Goal: Information Seeking & Learning: Learn about a topic

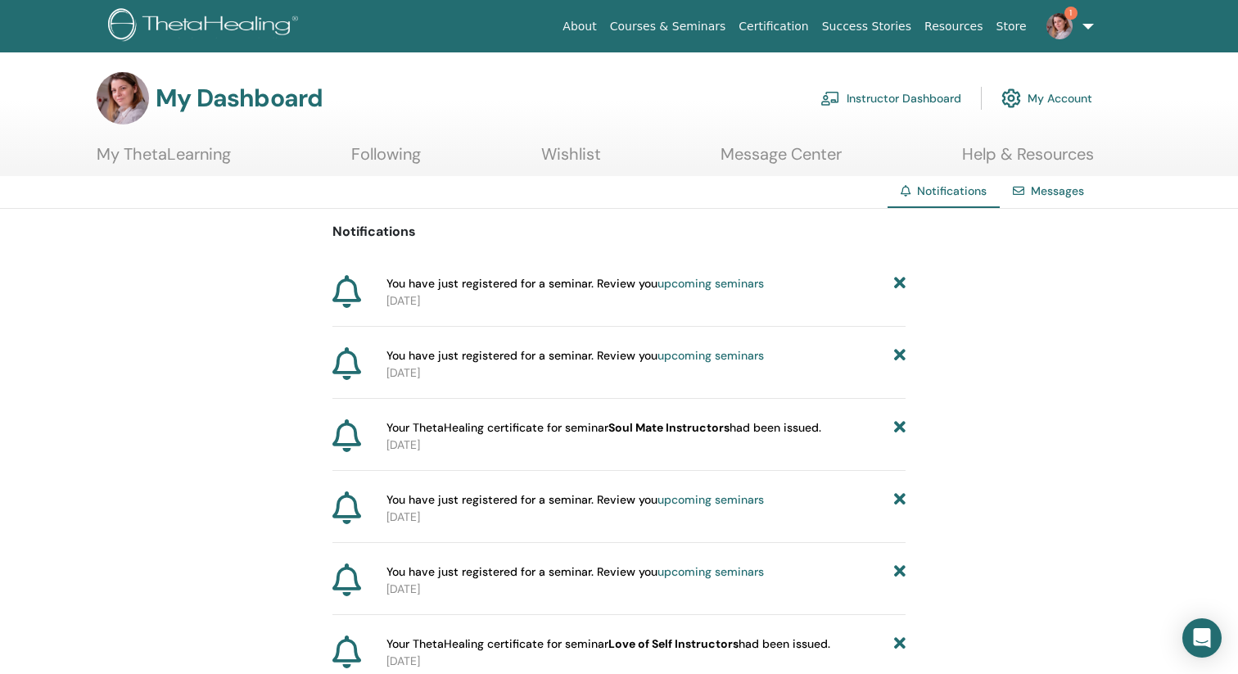
click at [736, 286] on link "upcoming seminars" at bounding box center [710, 283] width 106 height 15
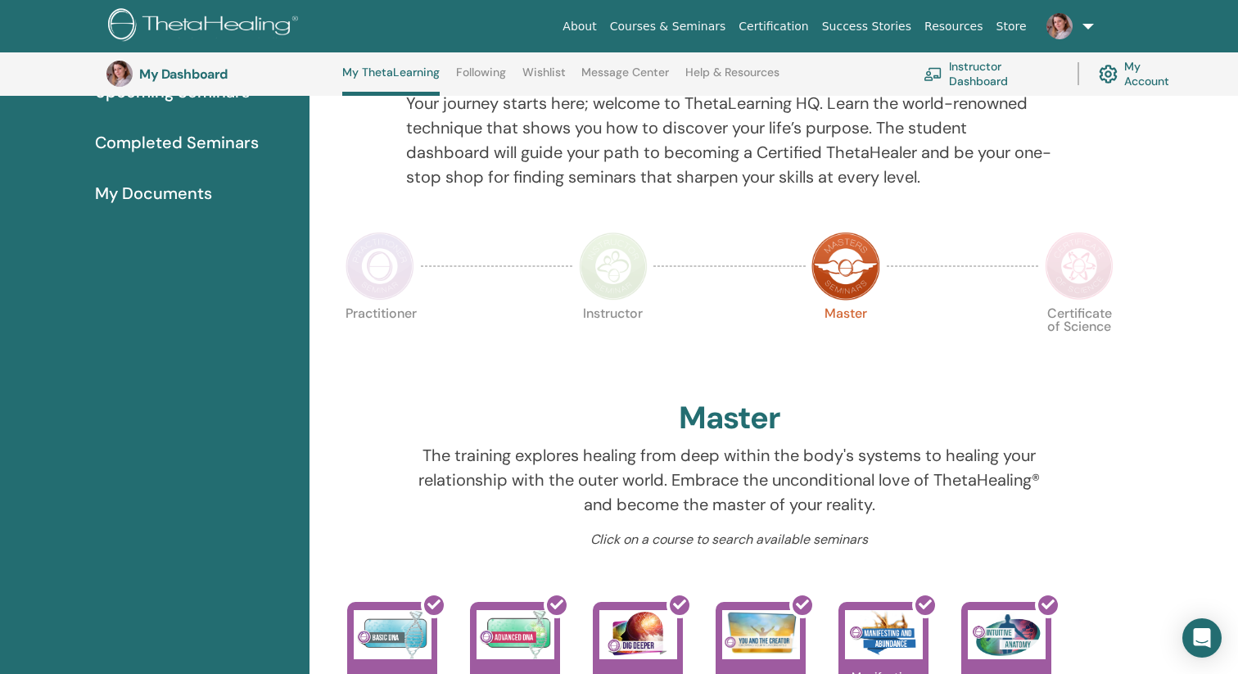
scroll to position [186, 0]
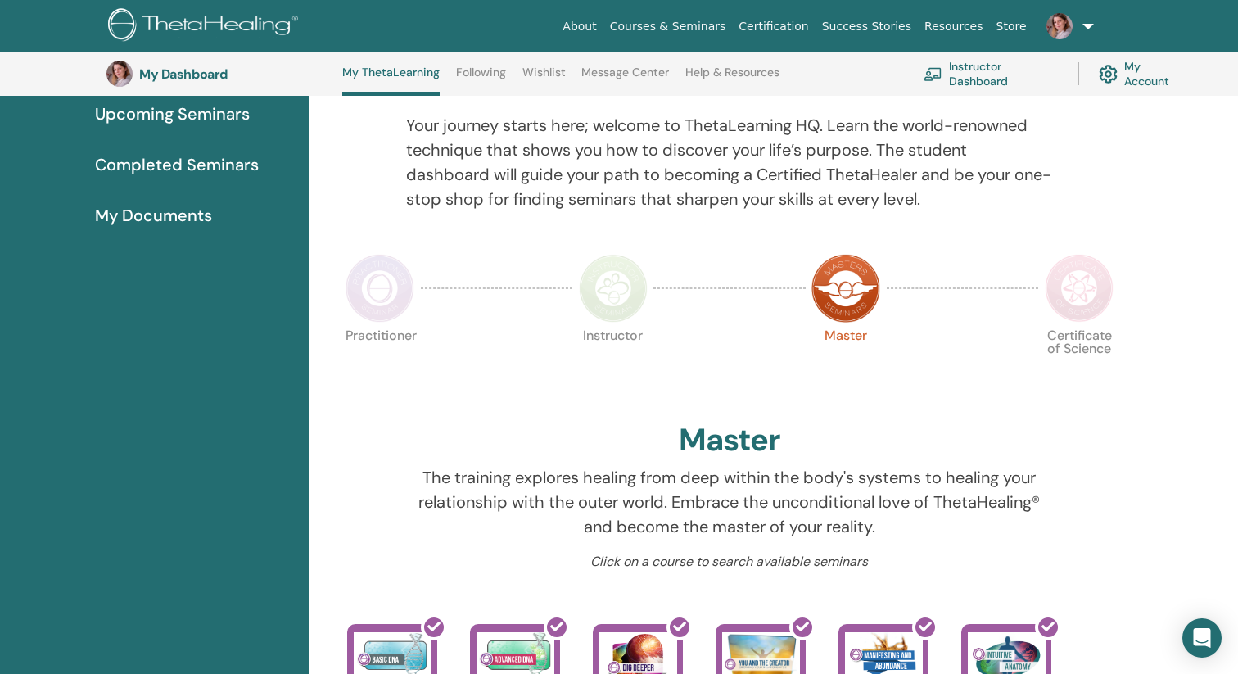
click at [604, 289] on img at bounding box center [613, 288] width 69 height 69
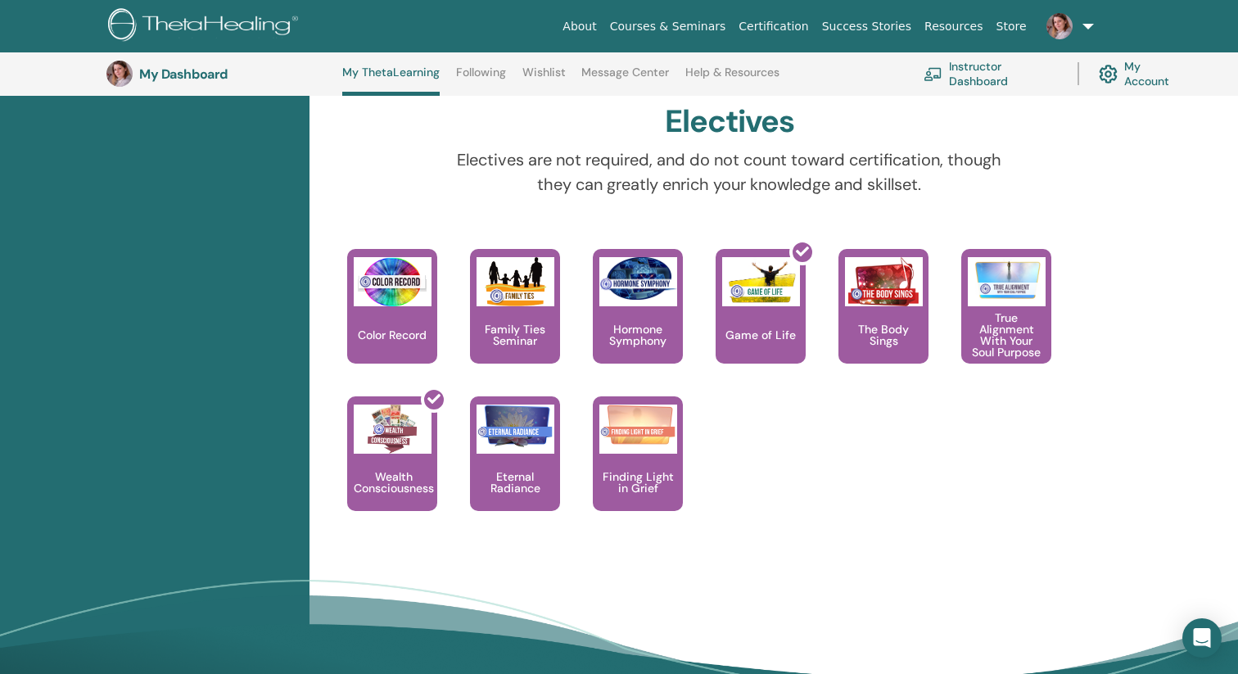
scroll to position [1460, 0]
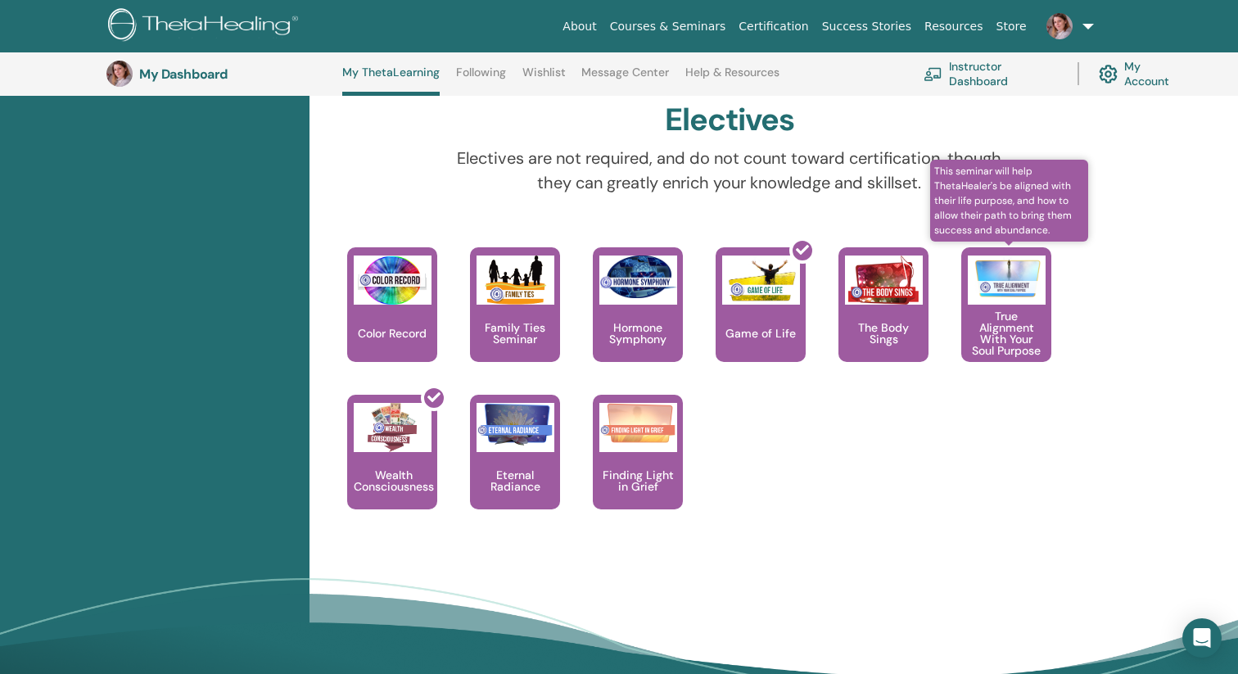
click at [1027, 328] on p "True Alignment With Your Soul Purpose" at bounding box center [1006, 333] width 90 height 46
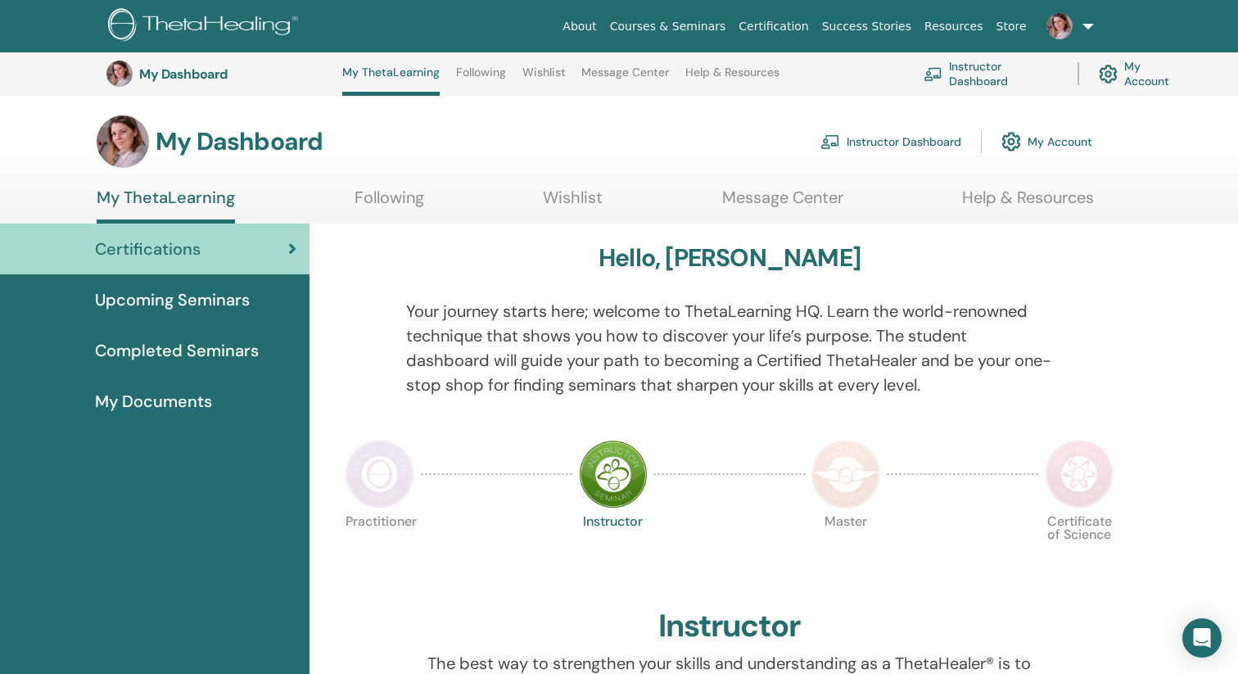
scroll to position [1460, 0]
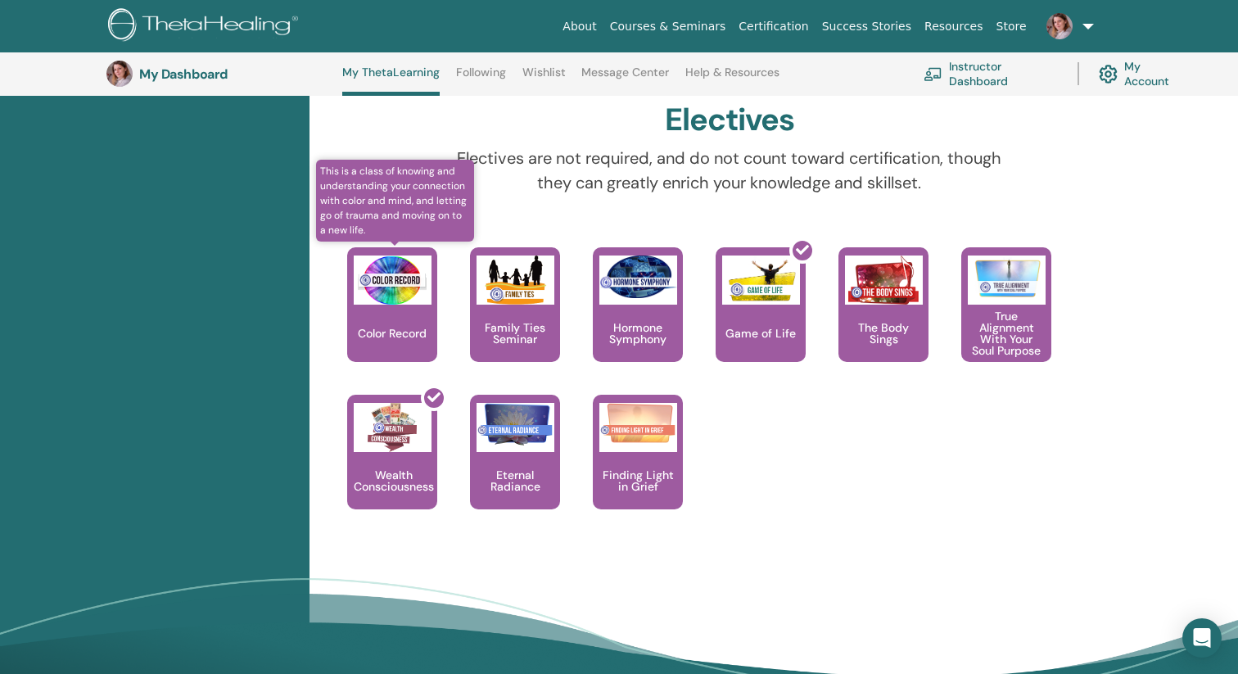
click at [391, 288] on img at bounding box center [393, 279] width 78 height 49
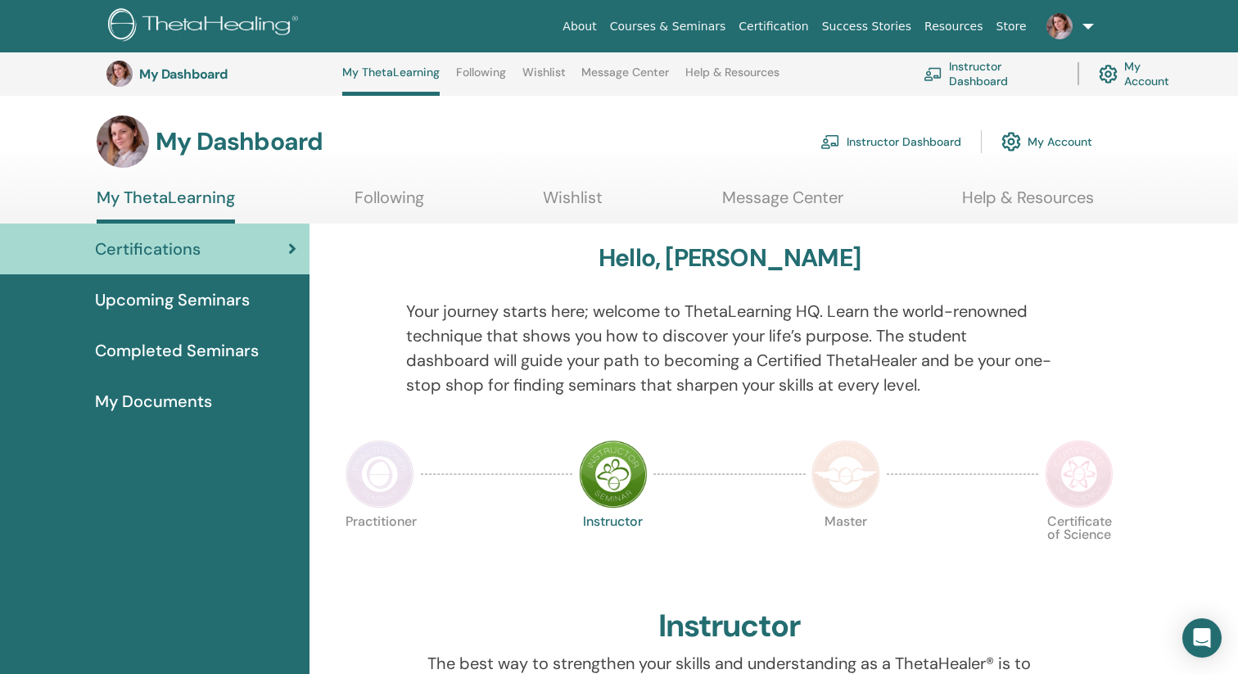
scroll to position [1460, 0]
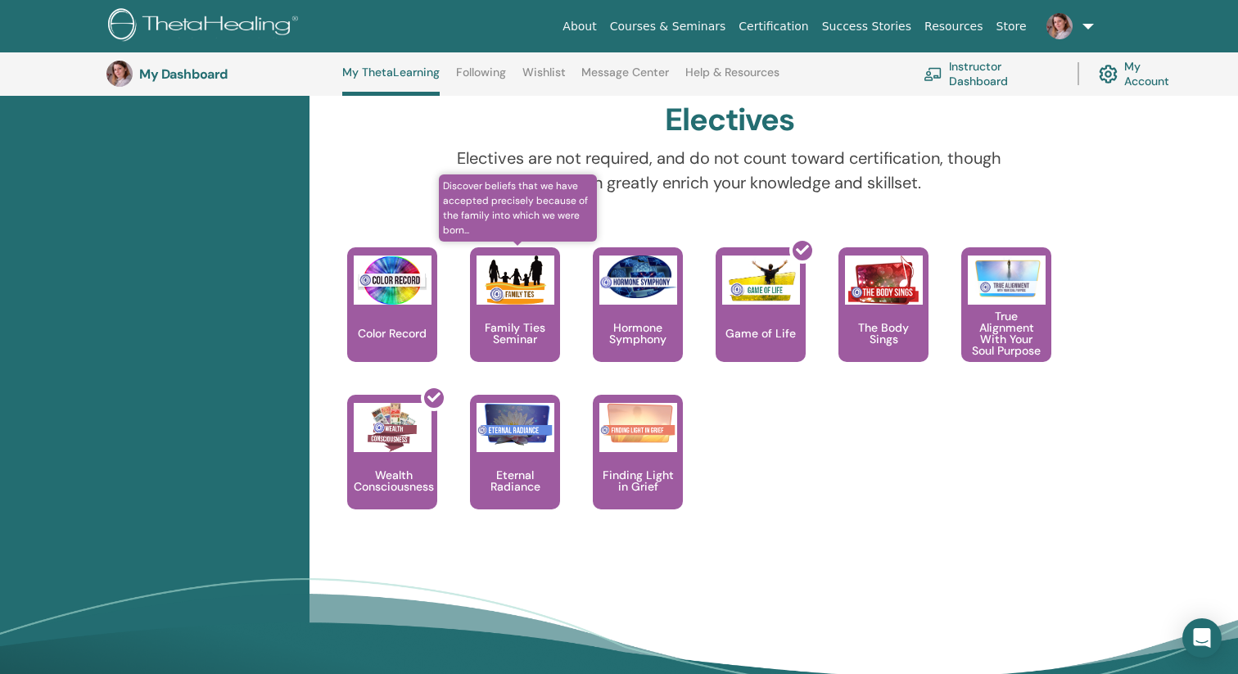
click at [513, 282] on img at bounding box center [516, 279] width 78 height 49
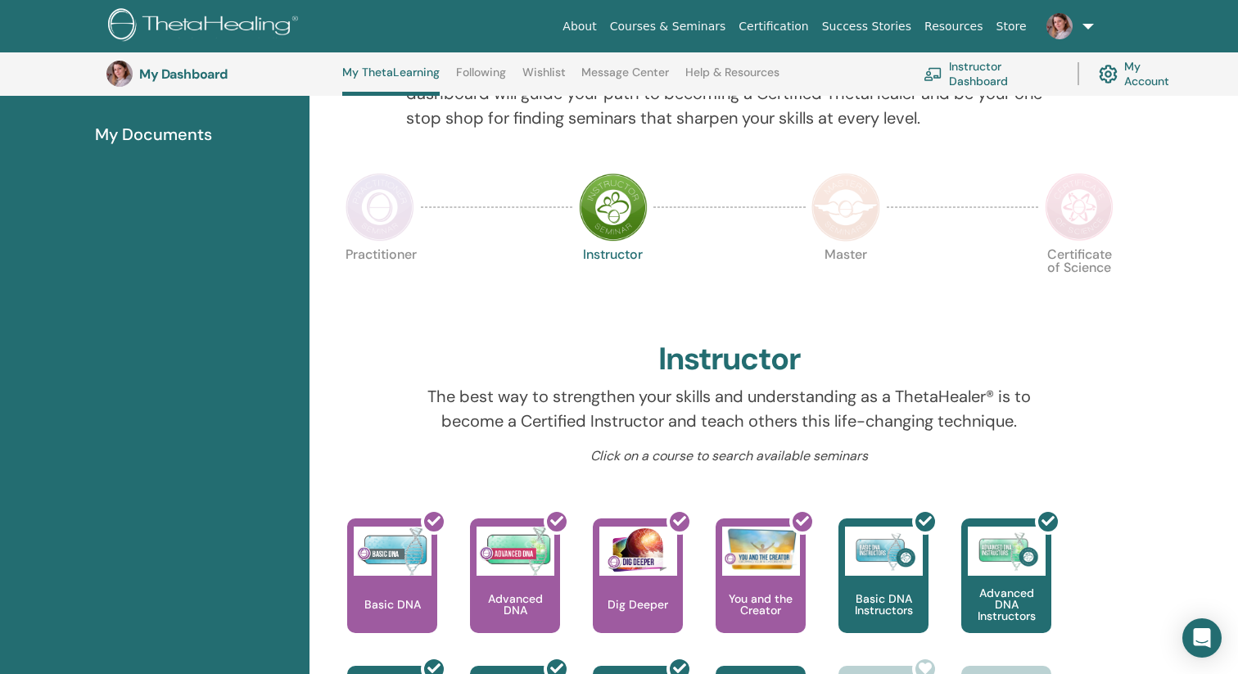
scroll to position [251, 0]
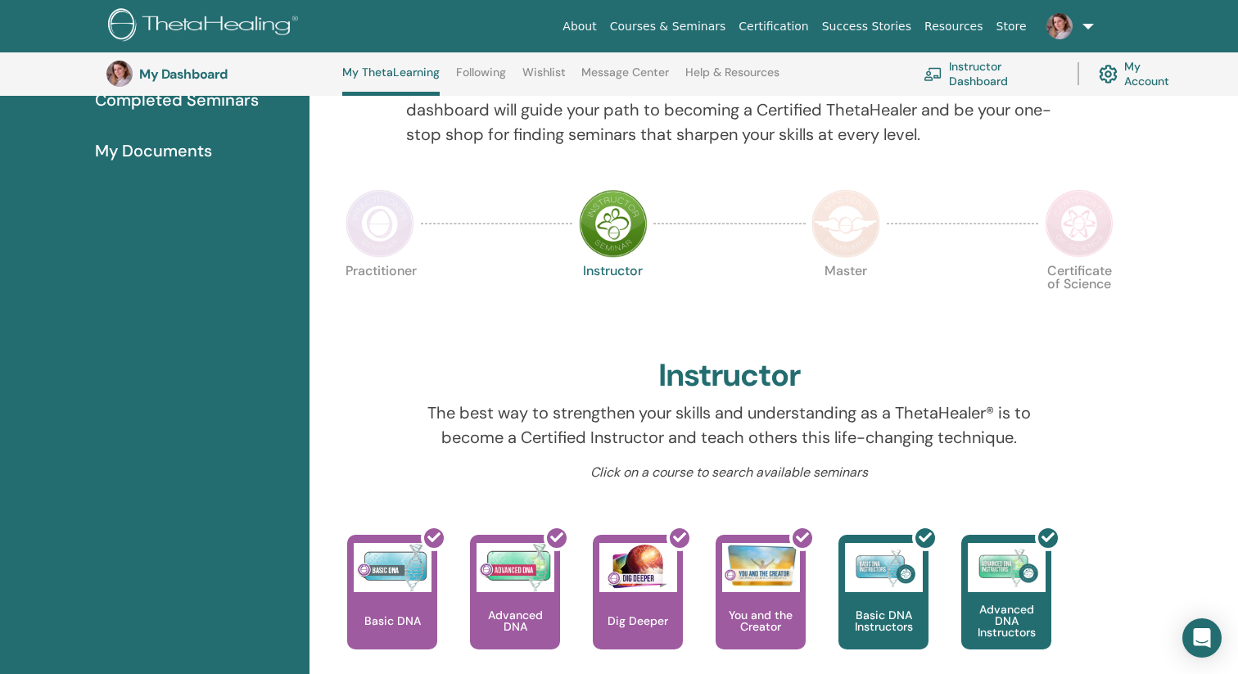
click at [375, 231] on img at bounding box center [380, 223] width 69 height 69
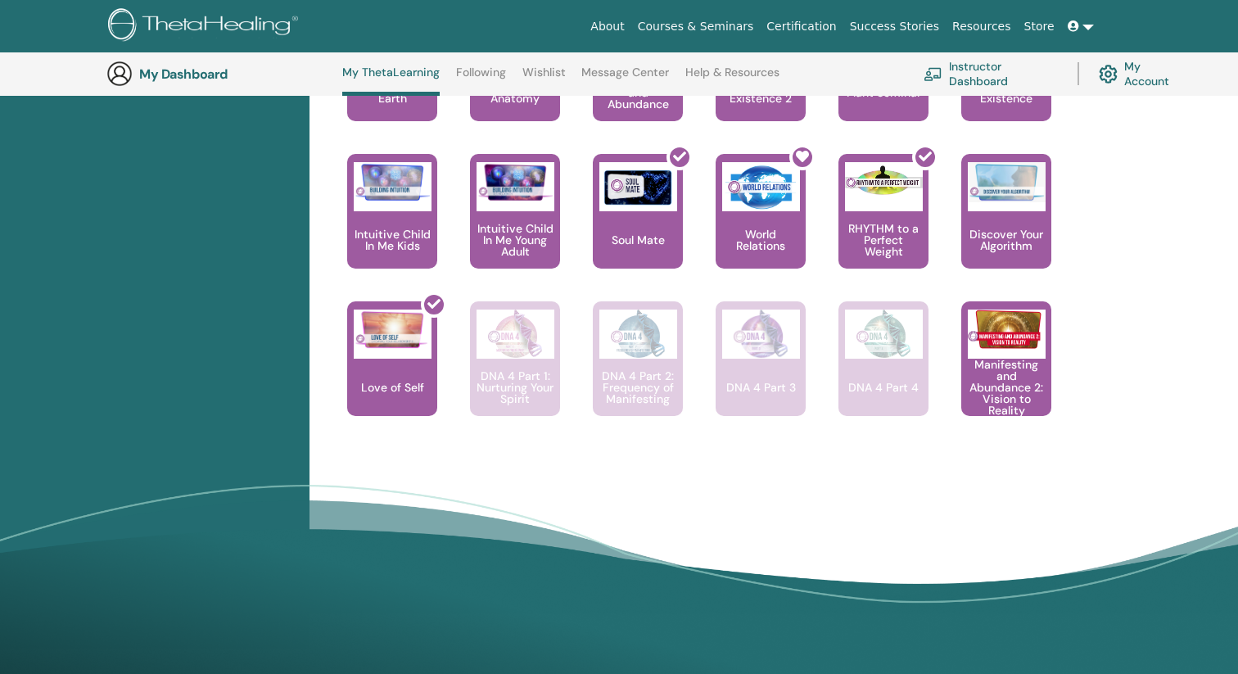
scroll to position [1201, 0]
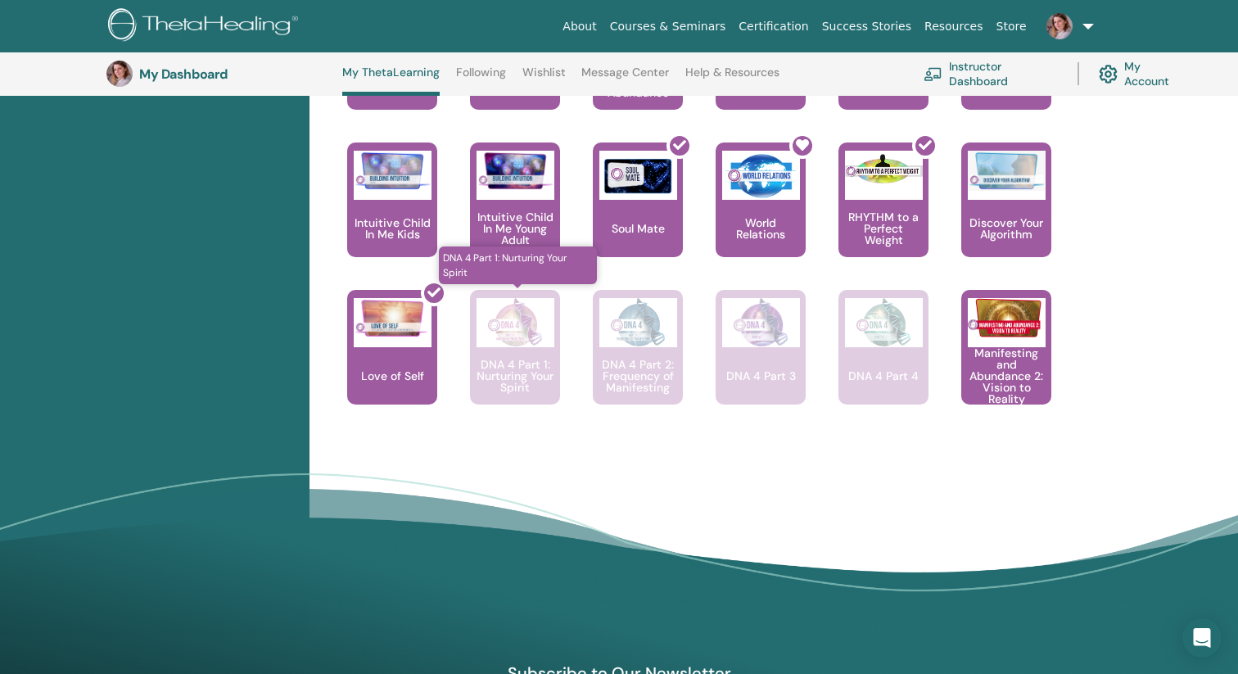
click at [517, 365] on p "DNA 4 Part 1: Nurturing Your Spirit" at bounding box center [515, 376] width 90 height 34
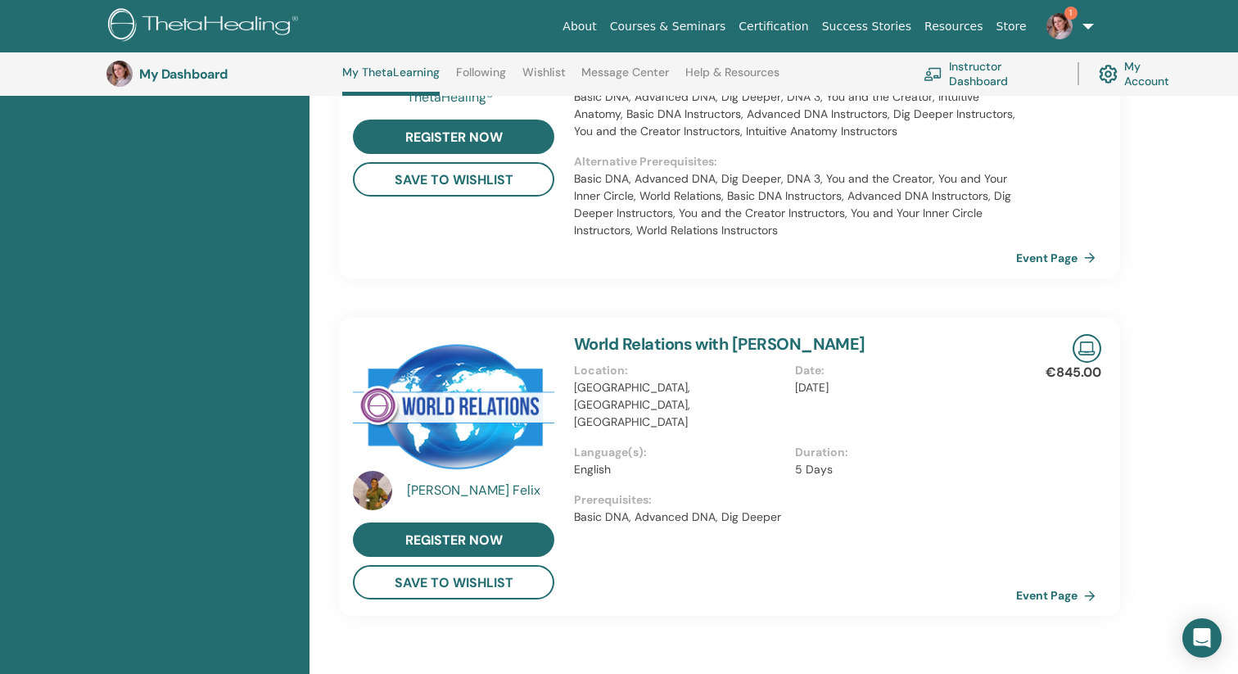
scroll to position [1986, 0]
